Goal: Information Seeking & Learning: Check status

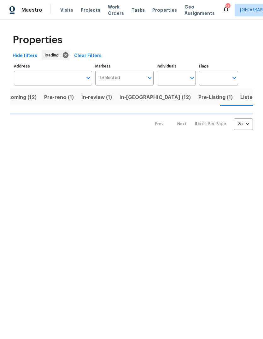
scroll to position [0, 14]
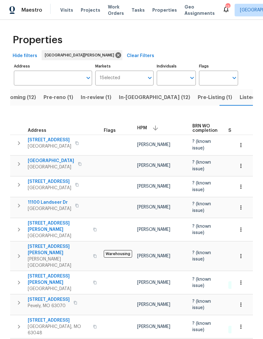
click at [58, 139] on span "[STREET_ADDRESS]" at bounding box center [50, 140] width 44 height 6
click at [70, 9] on span "Visits" at bounding box center [66, 10] width 13 height 6
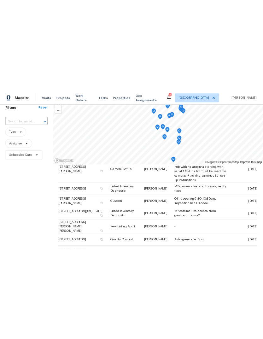
scroll to position [28, 0]
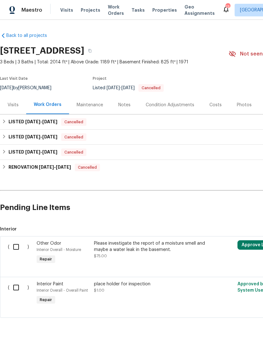
click at [15, 104] on div "Visits" at bounding box center [13, 105] width 11 height 6
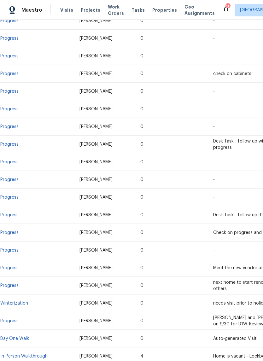
scroll to position [709, 0]
click at [35, 355] on link "In-Person Walkthrough" at bounding box center [23, 357] width 47 height 4
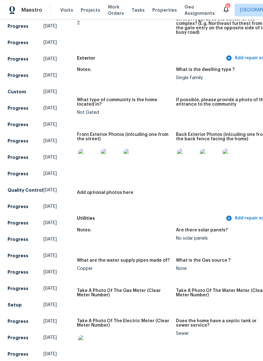
scroll to position [230, 0]
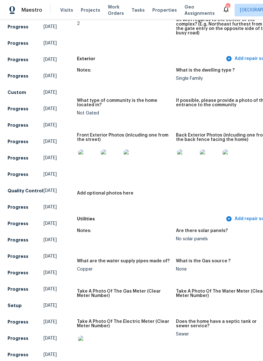
click at [185, 156] on img at bounding box center [187, 160] width 20 height 20
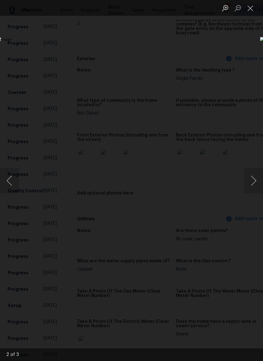
click at [252, 7] on button "Close lightbox" at bounding box center [250, 8] width 13 height 11
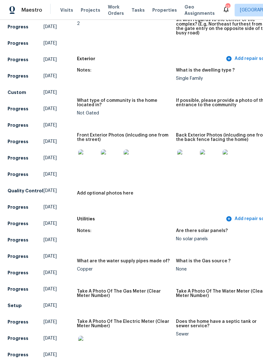
click at [83, 155] on img at bounding box center [88, 160] width 20 height 20
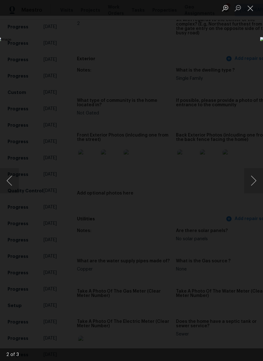
click at [249, 9] on button "Close lightbox" at bounding box center [250, 8] width 13 height 11
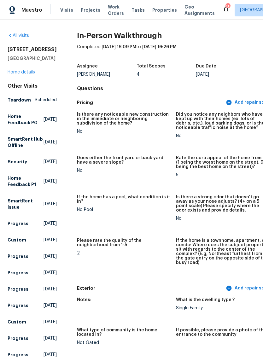
scroll to position [0, 0]
